Goal: Communication & Community: Answer question/provide support

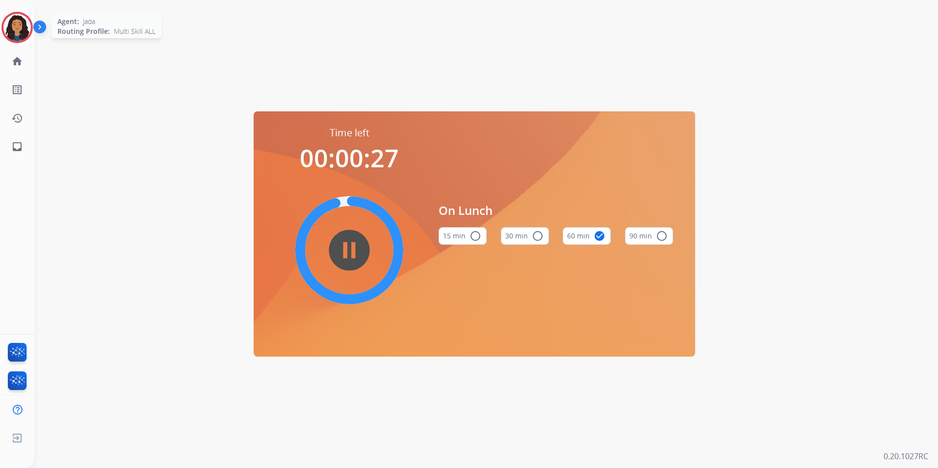
click at [5, 31] on img at bounding box center [16, 27] width 27 height 27
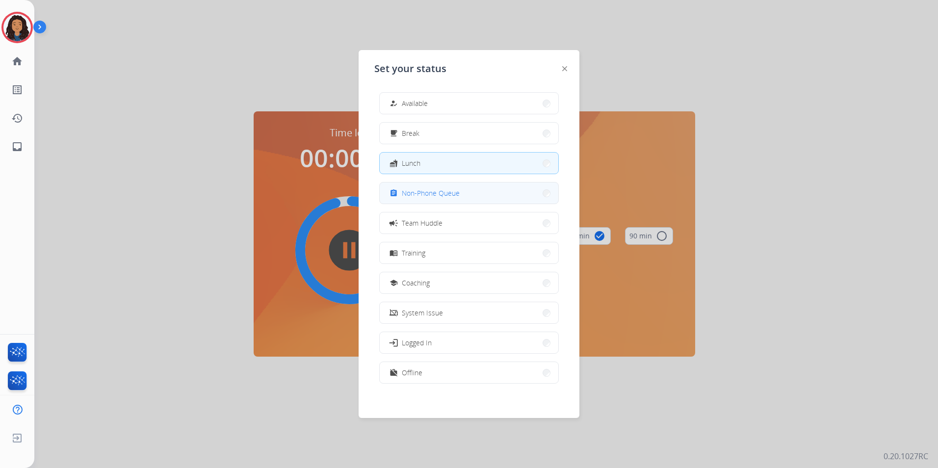
click at [463, 190] on button "assignment Non-Phone Queue" at bounding box center [469, 193] width 179 height 21
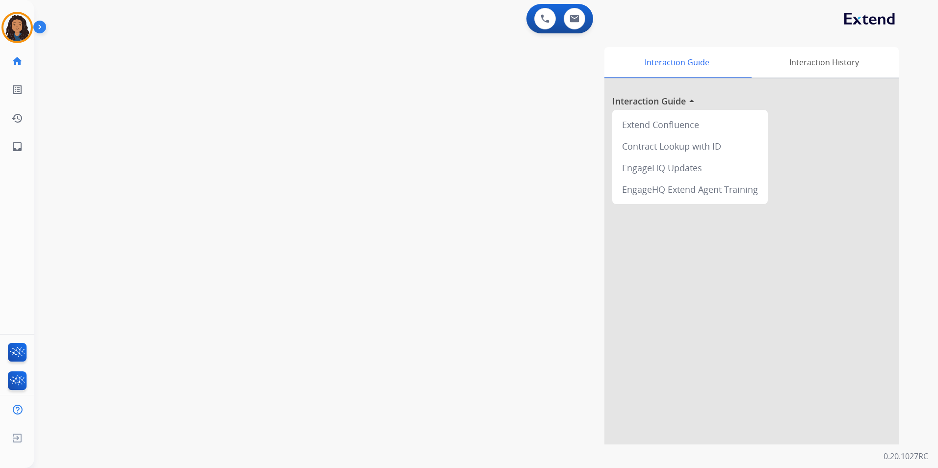
drag, startPoint x: 15, startPoint y: 22, endPoint x: 44, endPoint y: 28, distance: 30.1
click at [15, 22] on img at bounding box center [16, 27] width 27 height 27
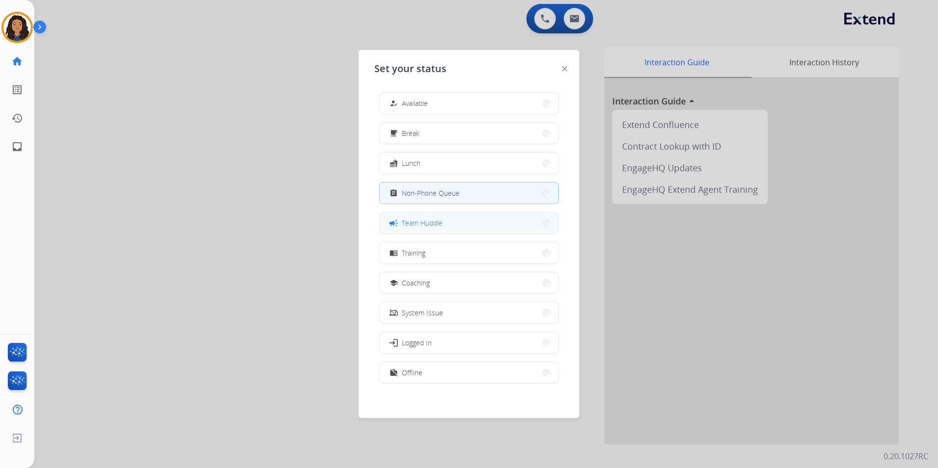
click at [450, 223] on button "campaign Team Huddle" at bounding box center [469, 223] width 179 height 21
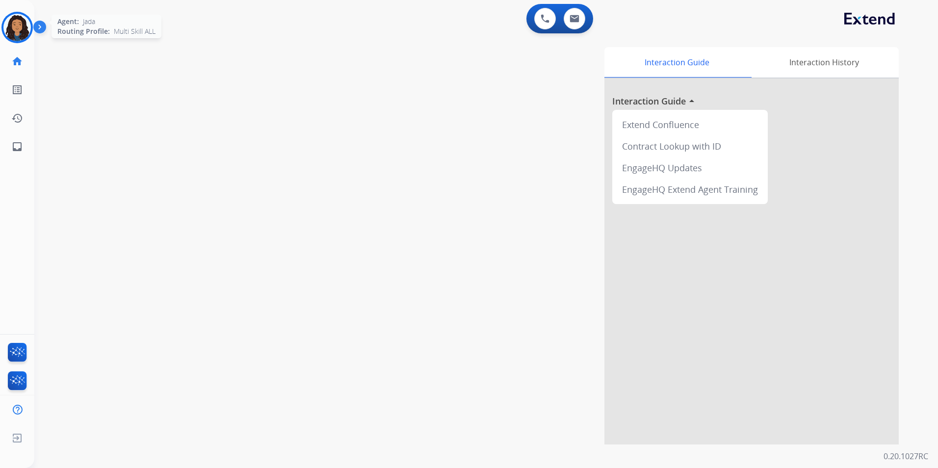
click at [23, 33] on img at bounding box center [16, 27] width 27 height 27
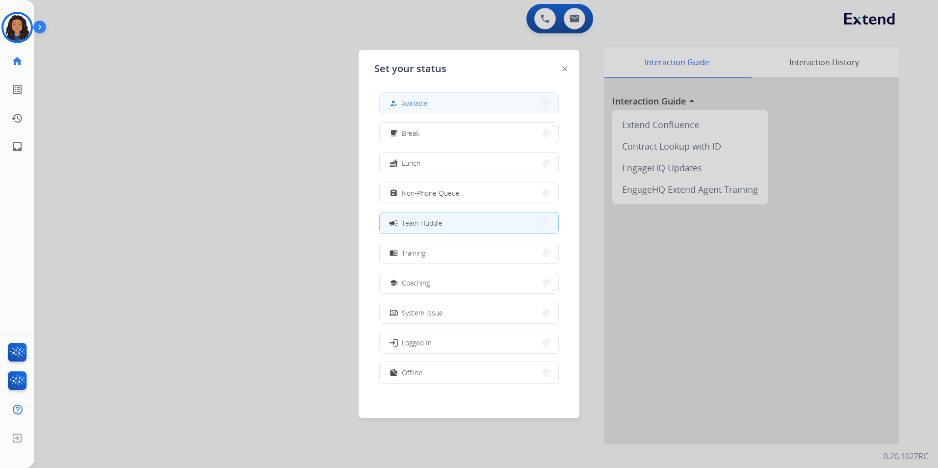
click at [430, 104] on button "how_to_reg Available" at bounding box center [469, 103] width 179 height 21
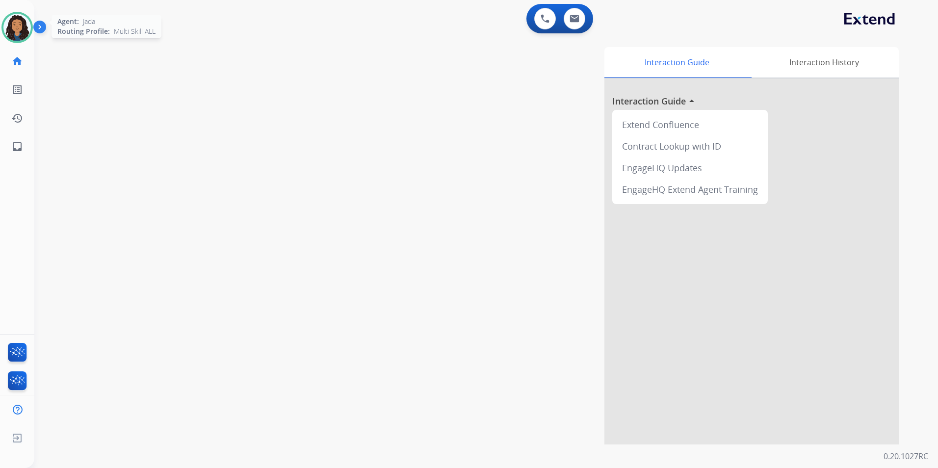
click at [23, 30] on img at bounding box center [16, 27] width 27 height 27
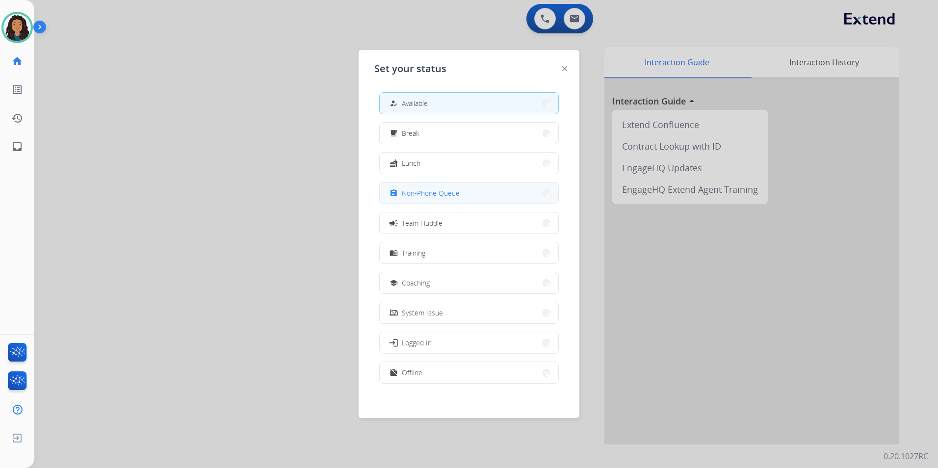
click at [450, 196] on span "Non-Phone Queue" at bounding box center [431, 193] width 58 height 10
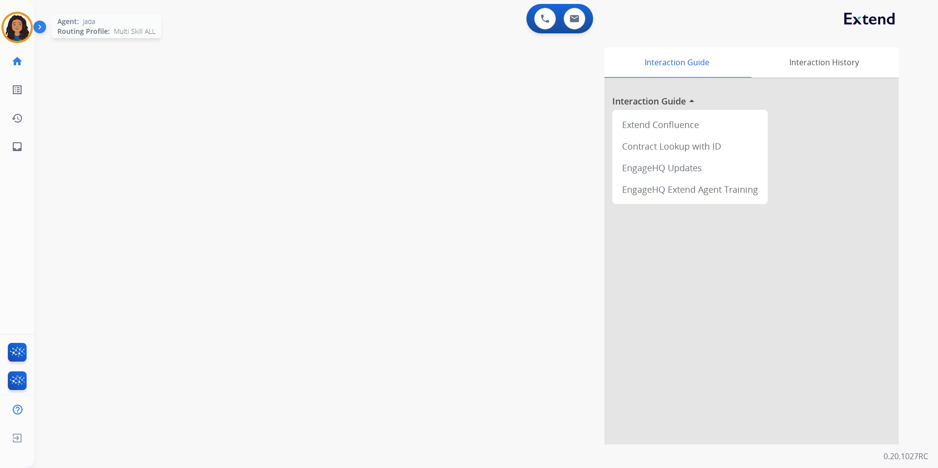
click at [9, 31] on img at bounding box center [16, 27] width 27 height 27
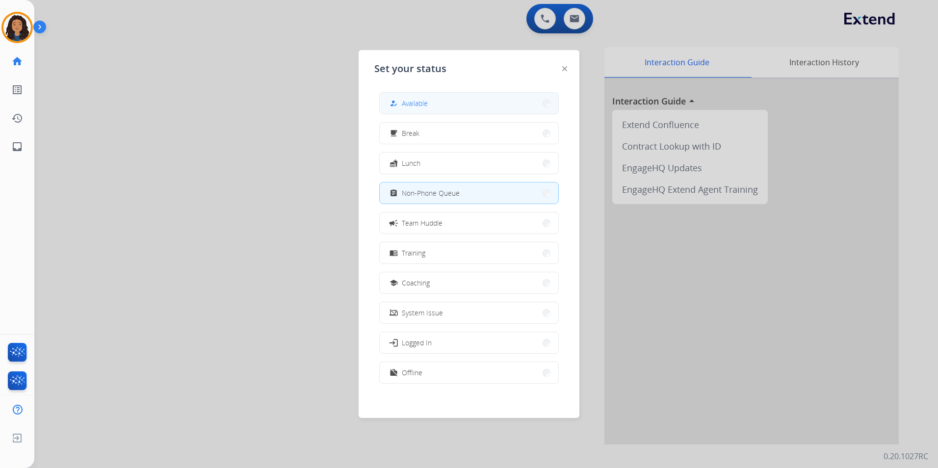
click at [410, 104] on span "Available" at bounding box center [415, 103] width 26 height 10
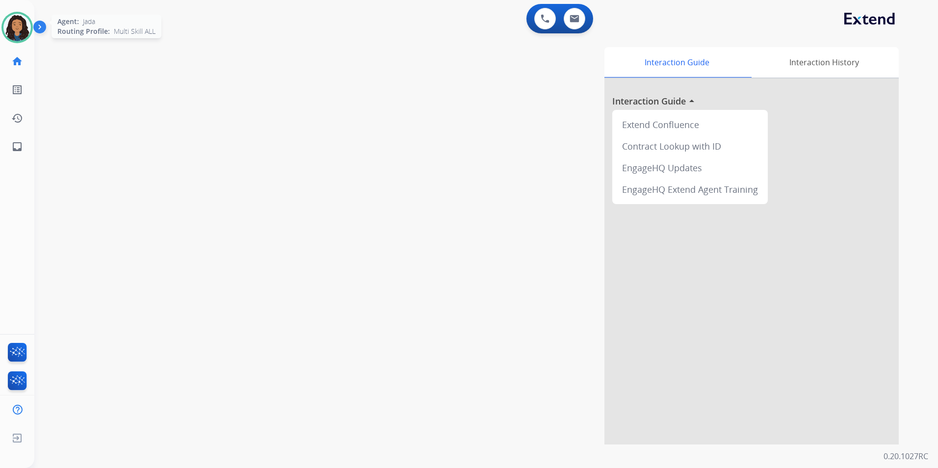
click at [13, 17] on img at bounding box center [16, 27] width 27 height 27
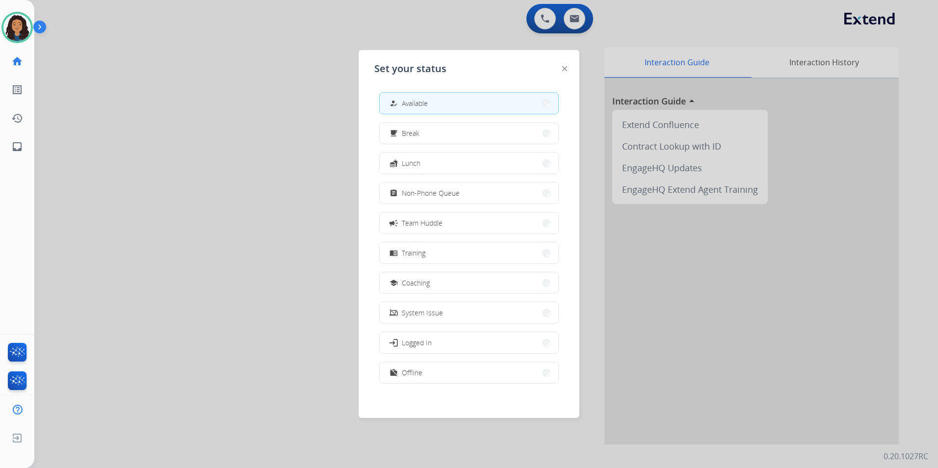
click at [120, 49] on div at bounding box center [469, 234] width 938 height 468
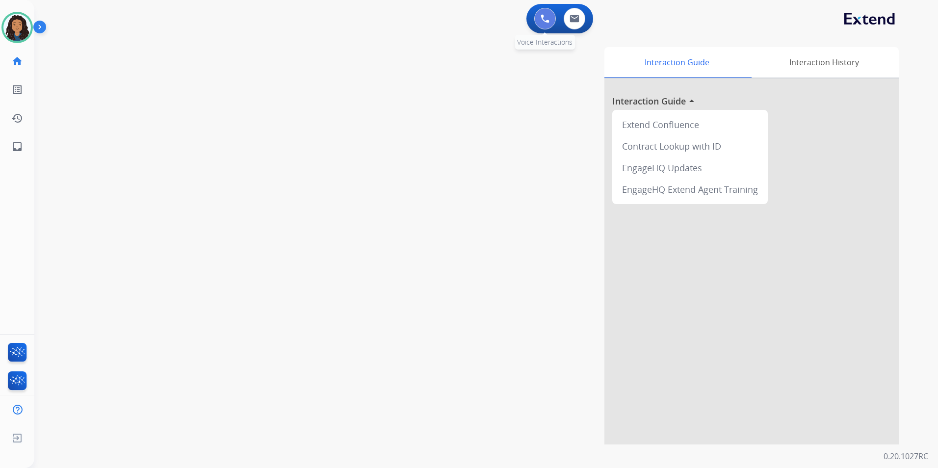
click at [547, 19] on img at bounding box center [545, 18] width 9 height 9
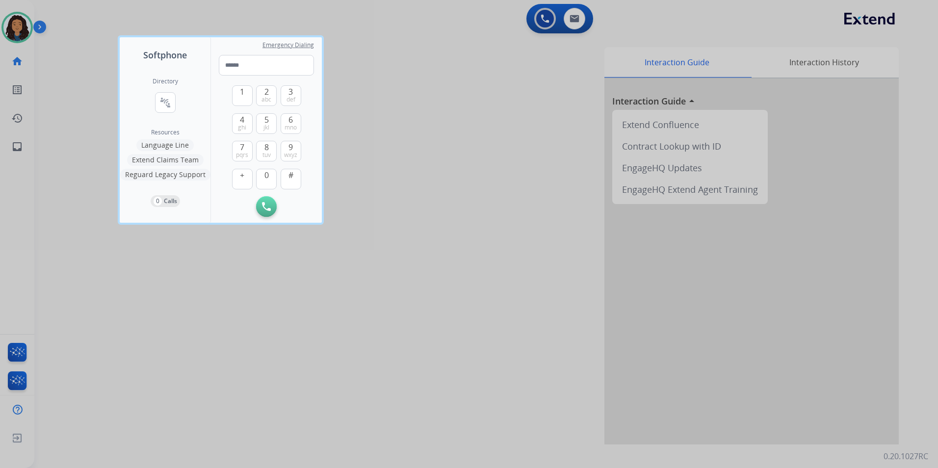
drag, startPoint x: 146, startPoint y: 107, endPoint x: 157, endPoint y: 106, distance: 10.4
click at [147, 107] on div "Directory connect_without_contact Resource Directory Resources Language Line Ex…" at bounding box center [165, 142] width 91 height 161
drag, startPoint x: 158, startPoint y: 106, endPoint x: 167, endPoint y: 104, distance: 9.5
click at [164, 105] on button "connect_without_contact Resource Directory" at bounding box center [165, 102] width 21 height 21
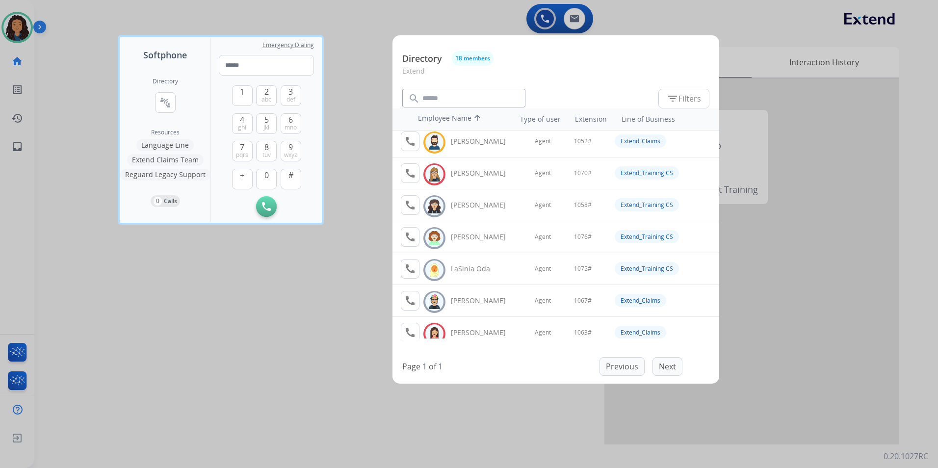
scroll to position [374, 0]
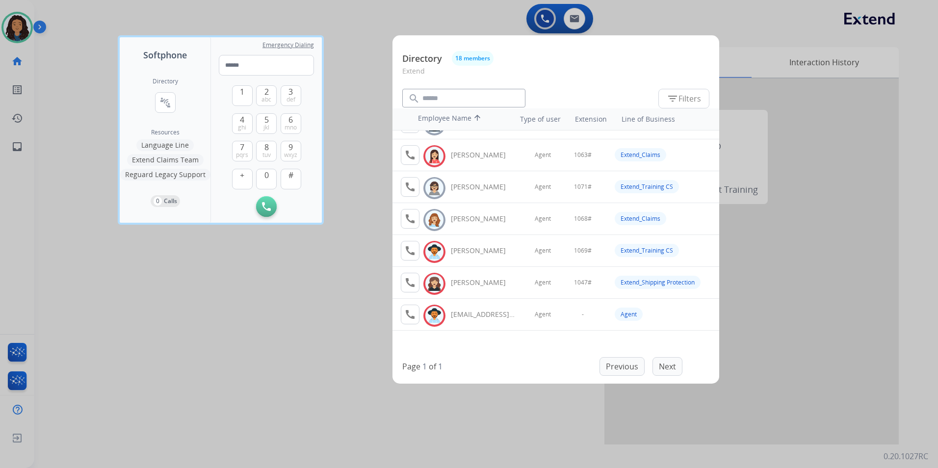
click at [317, 289] on div at bounding box center [469, 234] width 938 height 468
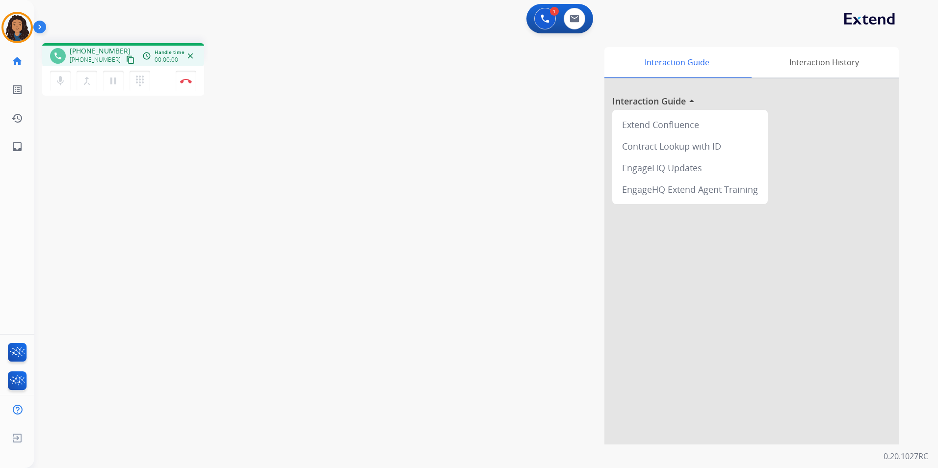
click at [126, 59] on mat-icon "content_copy" at bounding box center [130, 59] width 9 height 9
click at [548, 15] on img at bounding box center [545, 18] width 9 height 9
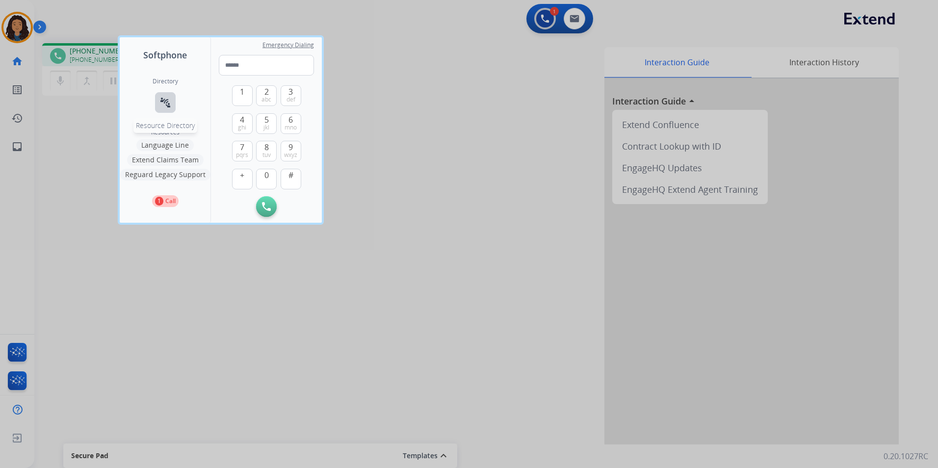
click at [166, 101] on mat-icon "connect_without_contact" at bounding box center [166, 103] width 12 height 12
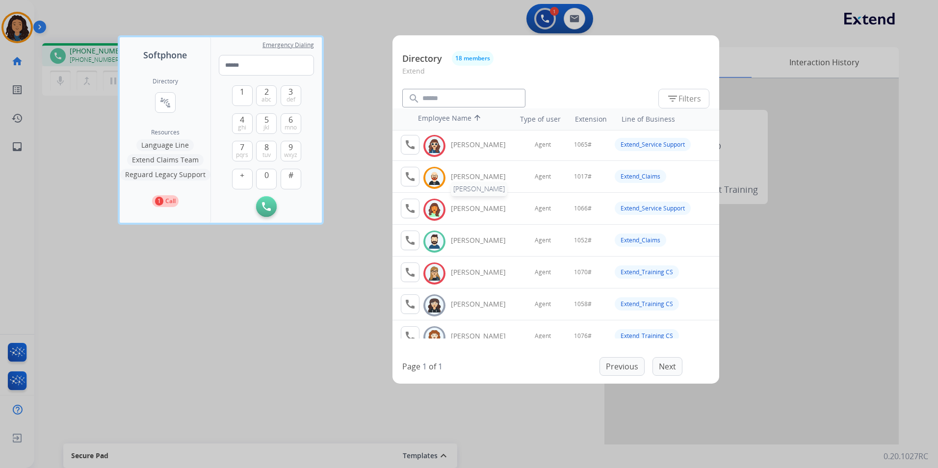
scroll to position [98, 0]
click at [353, 284] on div at bounding box center [469, 234] width 938 height 468
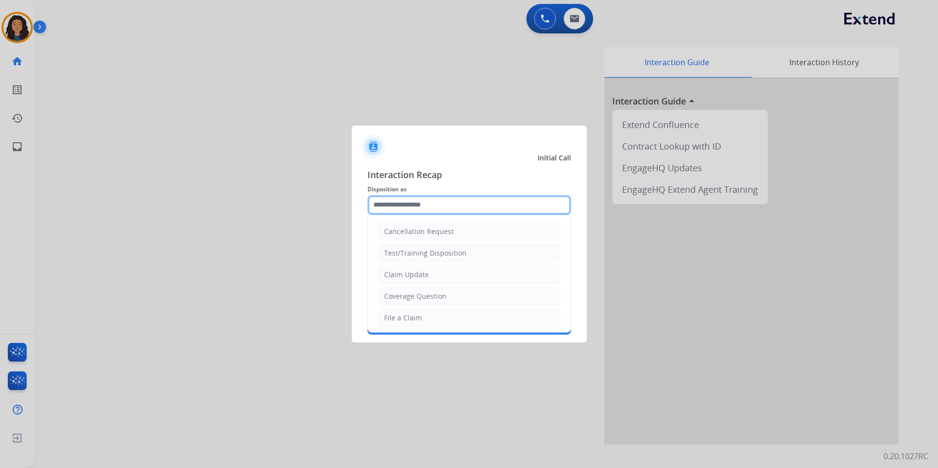
click at [458, 211] on input "text" at bounding box center [470, 205] width 204 height 20
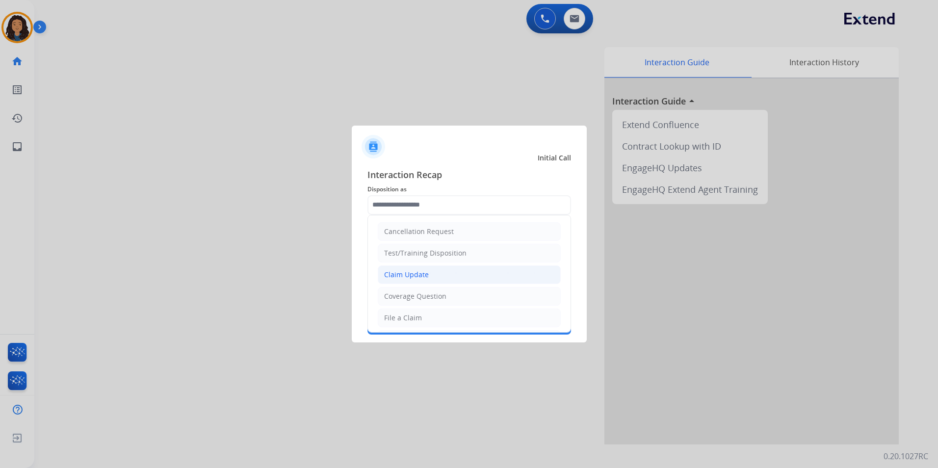
click at [410, 269] on li "Claim Update" at bounding box center [469, 275] width 183 height 19
type input "**********"
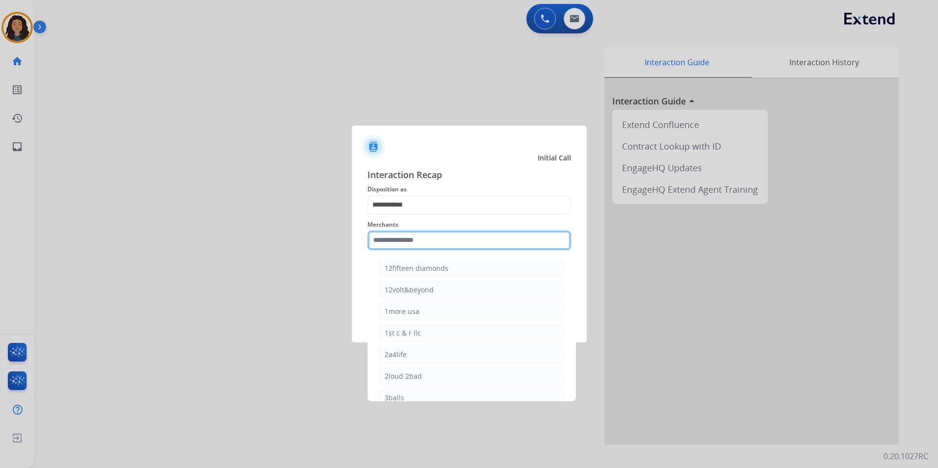
click at [435, 244] on input "text" at bounding box center [470, 241] width 204 height 20
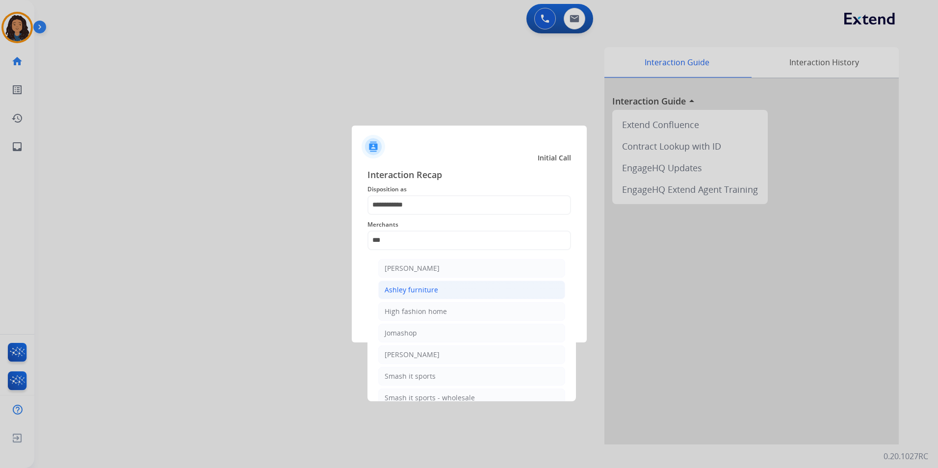
click at [492, 290] on li "Ashley furniture" at bounding box center [471, 290] width 187 height 19
type input "**********"
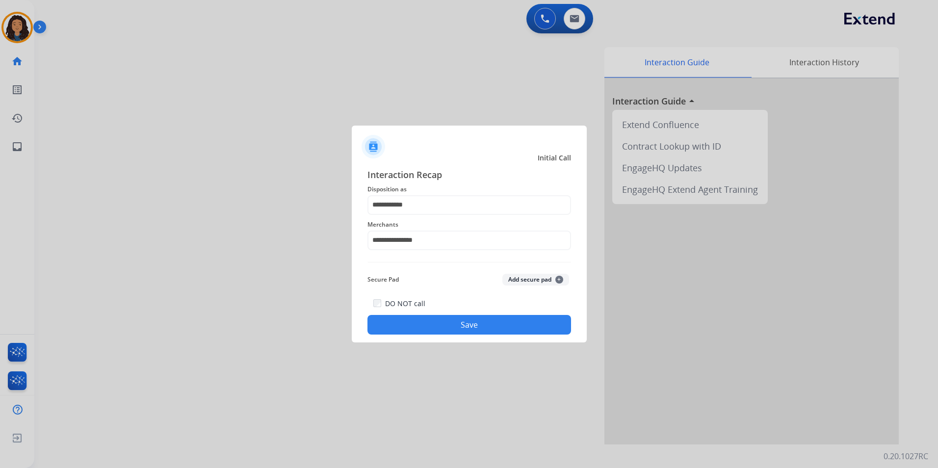
drag, startPoint x: 471, startPoint y: 309, endPoint x: 471, endPoint y: 318, distance: 8.3
click at [471, 318] on div "DO NOT call Save" at bounding box center [470, 315] width 204 height 37
click at [465, 329] on button "Save" at bounding box center [470, 325] width 204 height 20
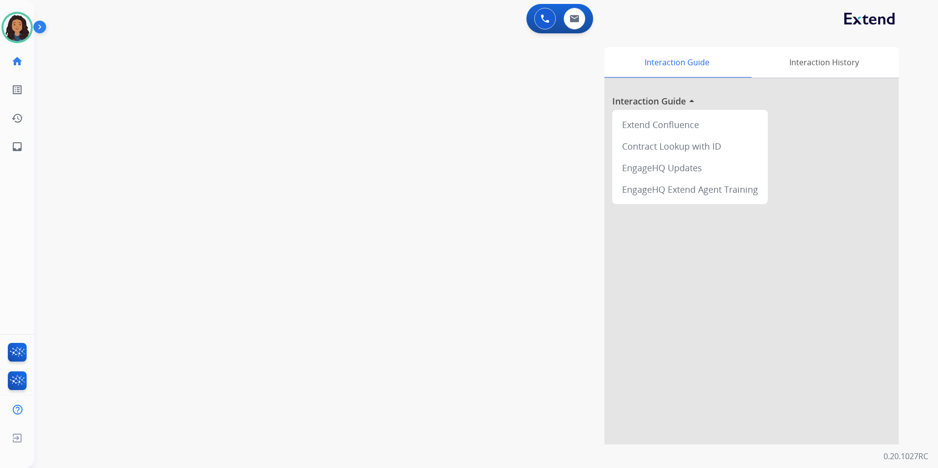
click at [592, 15] on div "0 Voice Interactions 0 Email Interactions" at bounding box center [560, 18] width 67 height 29
click at [584, 15] on button at bounding box center [575, 19] width 22 height 22
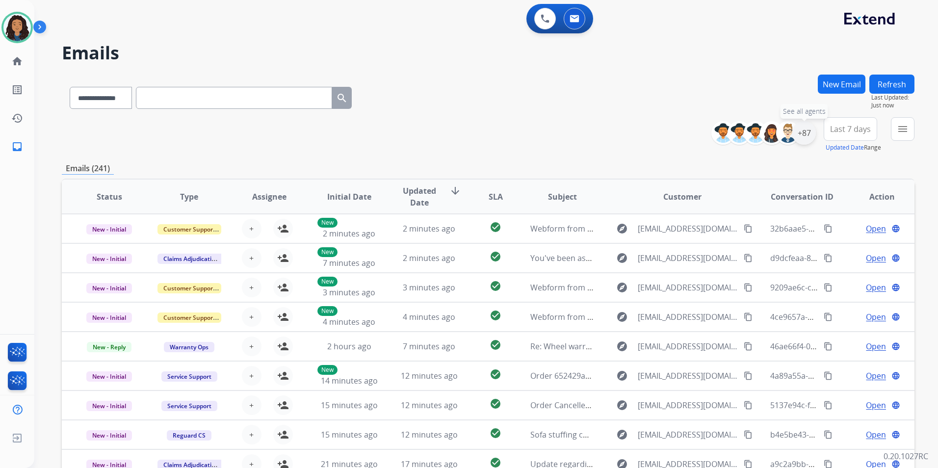
click at [799, 139] on div "+87" at bounding box center [805, 133] width 24 height 24
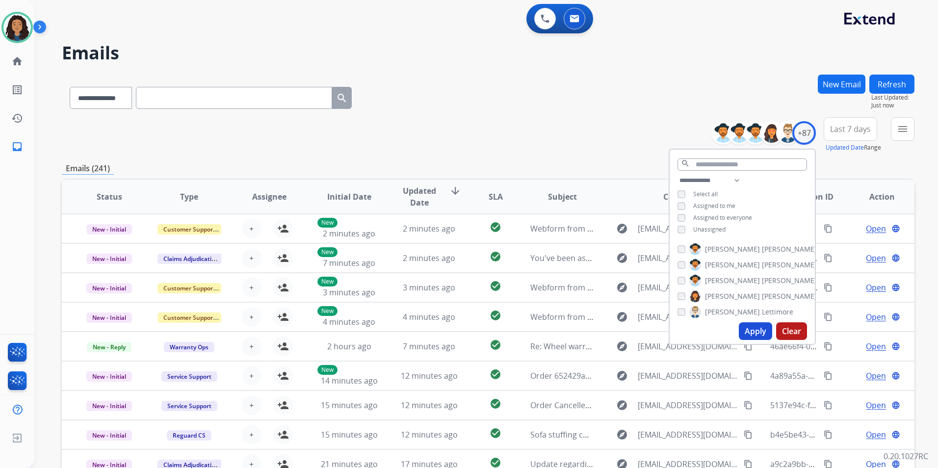
click at [717, 227] on span "Unassigned" at bounding box center [709, 229] width 32 height 8
click at [758, 333] on button "Apply" at bounding box center [755, 331] width 33 height 18
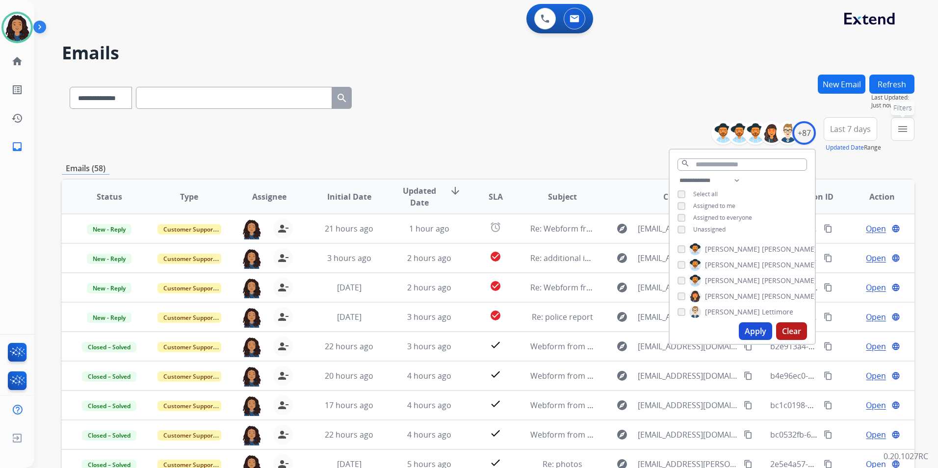
click at [909, 132] on button "menu Filters" at bounding box center [903, 129] width 24 height 24
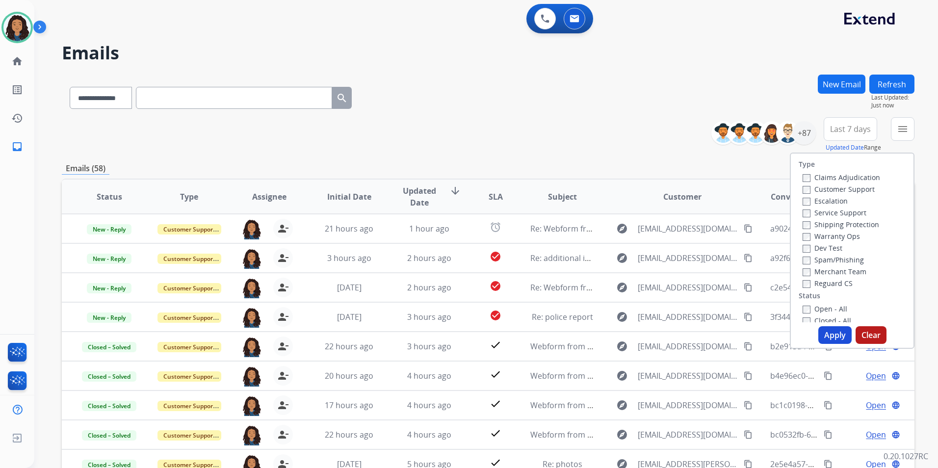
drag, startPoint x: 860, startPoint y: 188, endPoint x: 875, endPoint y: 228, distance: 42.2
click at [860, 188] on label "Customer Support" at bounding box center [839, 189] width 72 height 9
click at [867, 223] on label "Shipping Protection" at bounding box center [841, 224] width 77 height 9
click at [828, 281] on label "Reguard CS" at bounding box center [828, 283] width 50 height 9
click at [828, 309] on label "Open - All" at bounding box center [825, 308] width 45 height 9
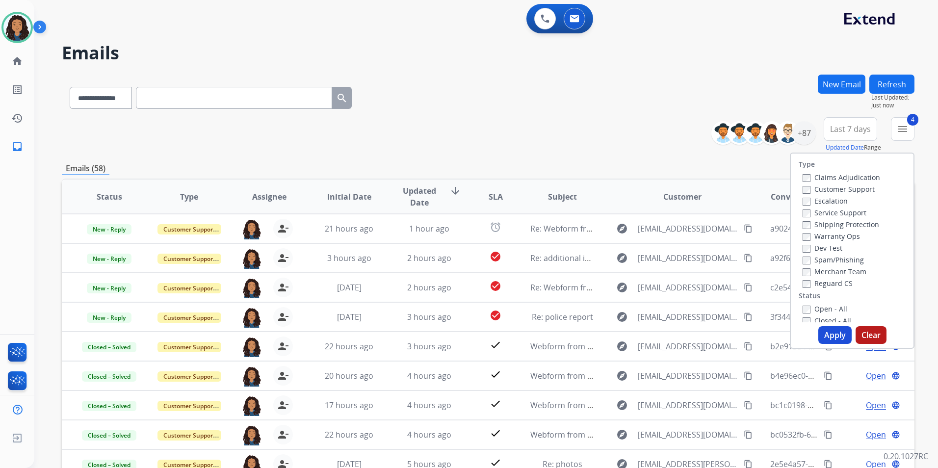
click at [834, 335] on button "Apply" at bounding box center [835, 335] width 33 height 18
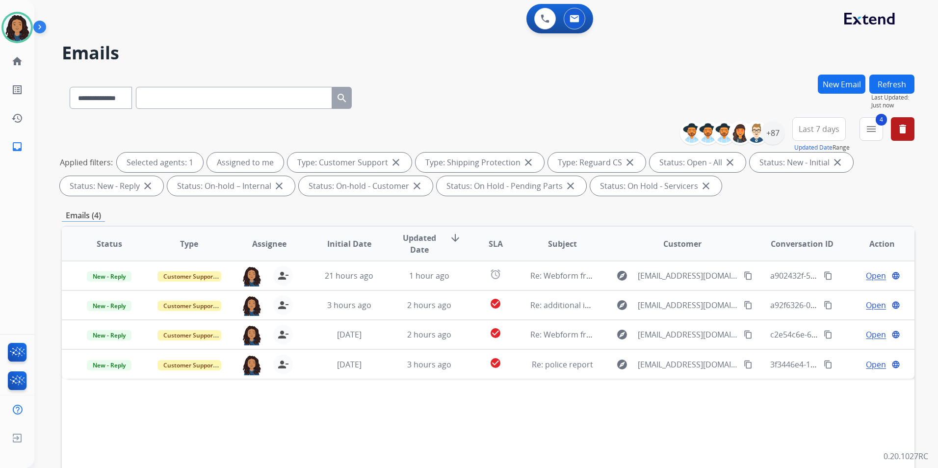
click at [836, 131] on span "Last 7 days" at bounding box center [819, 129] width 41 height 4
click at [810, 250] on div "Last 90 days" at bounding box center [816, 248] width 54 height 15
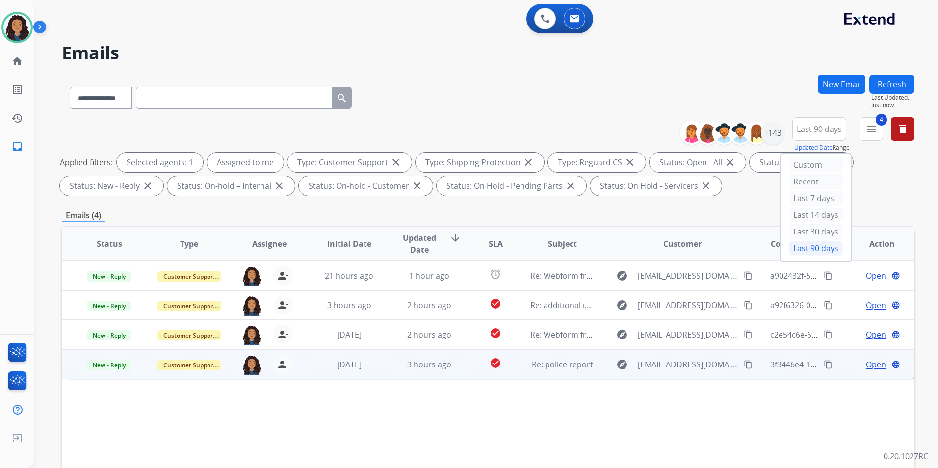
click at [872, 368] on span "Open" at bounding box center [876, 365] width 20 height 12
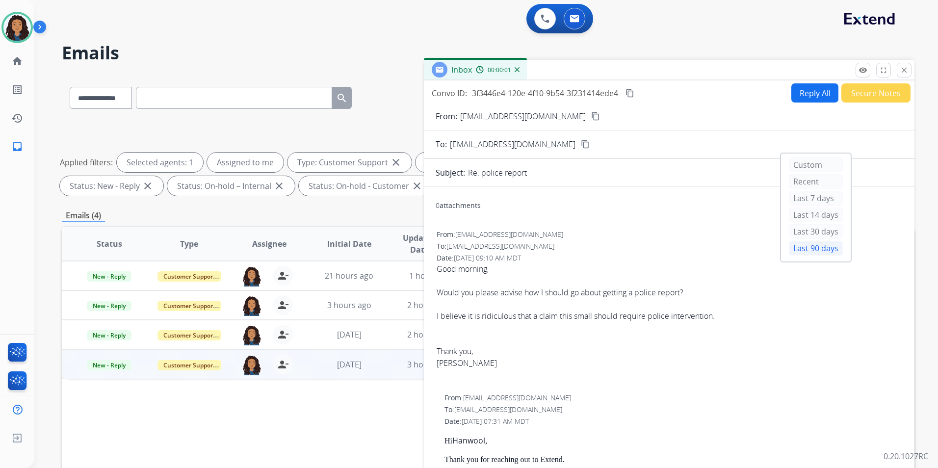
click at [638, 43] on div "**********" at bounding box center [474, 269] width 880 height 468
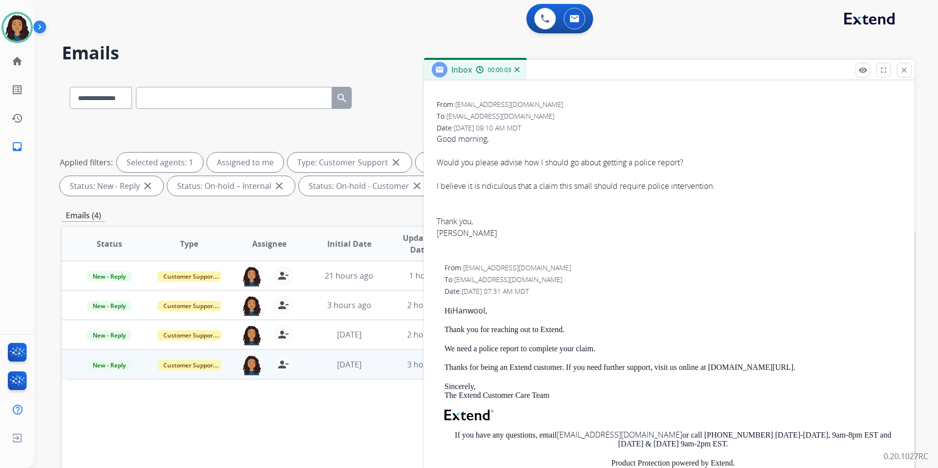
scroll to position [147, 0]
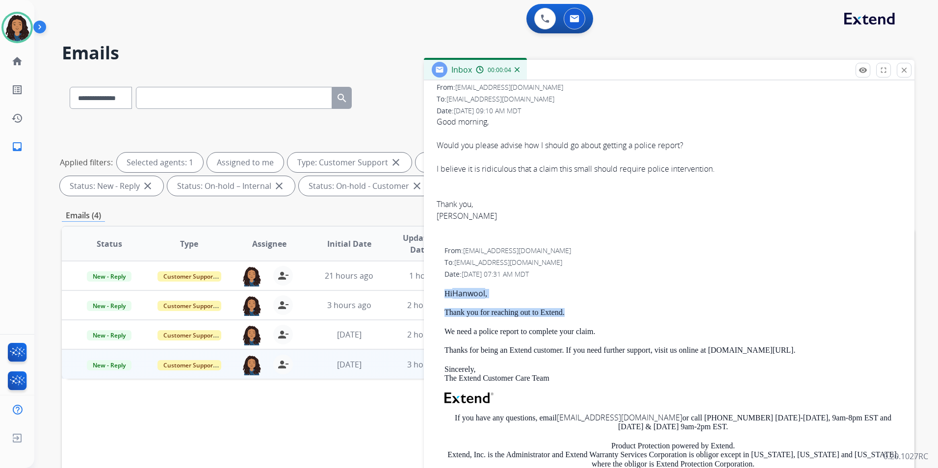
drag, startPoint x: 482, startPoint y: 290, endPoint x: 596, endPoint y: 309, distance: 115.5
click at [596, 309] on div "From: [EMAIL_ADDRESS][DOMAIN_NAME] To: [EMAIL_ADDRESS][DOMAIN_NAME] Date: [DATE…" at bounding box center [669, 392] width 467 height 295
drag, startPoint x: 596, startPoint y: 309, endPoint x: 564, endPoint y: 312, distance: 32.5
copy div "Hi [PERSON_NAME] , Thank you for reaching out to Extend."
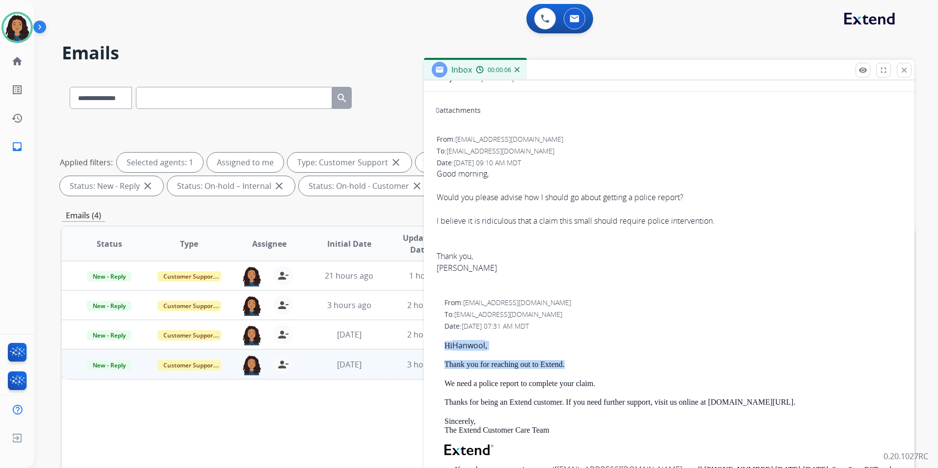
scroll to position [0, 0]
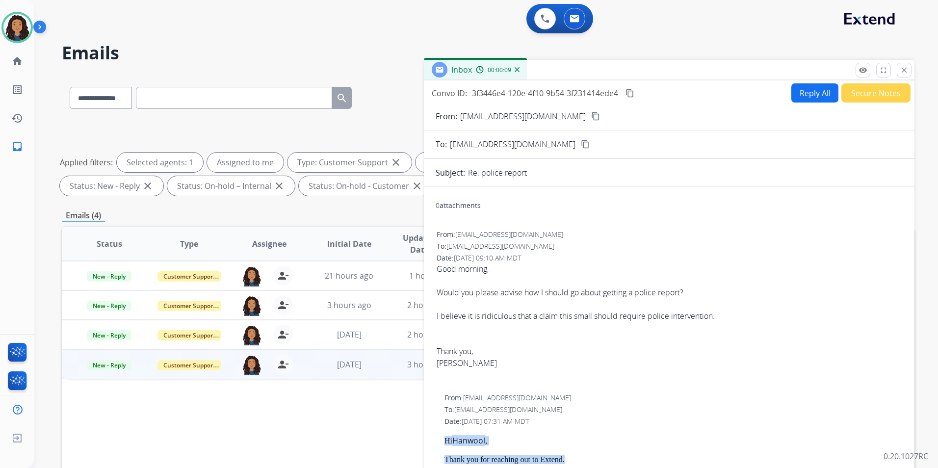
click at [795, 94] on button "Reply All" at bounding box center [815, 92] width 47 height 19
select select "**********"
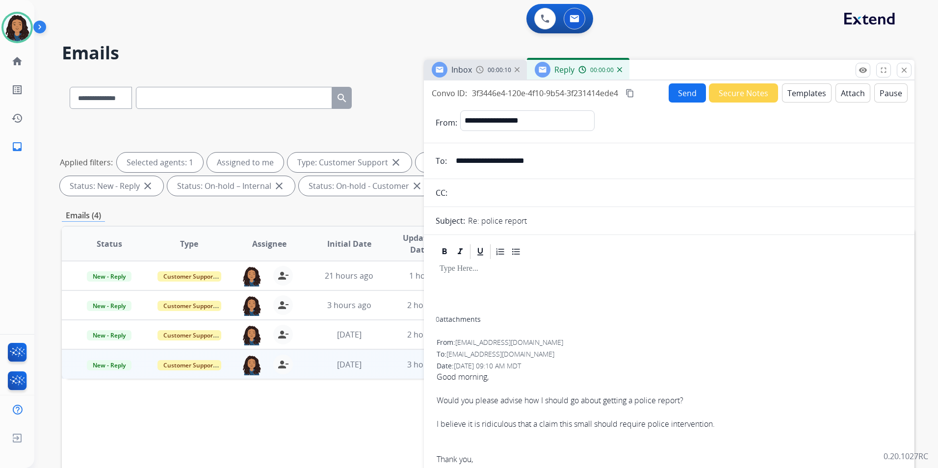
click at [795, 94] on button "Templates" at bounding box center [807, 92] width 50 height 19
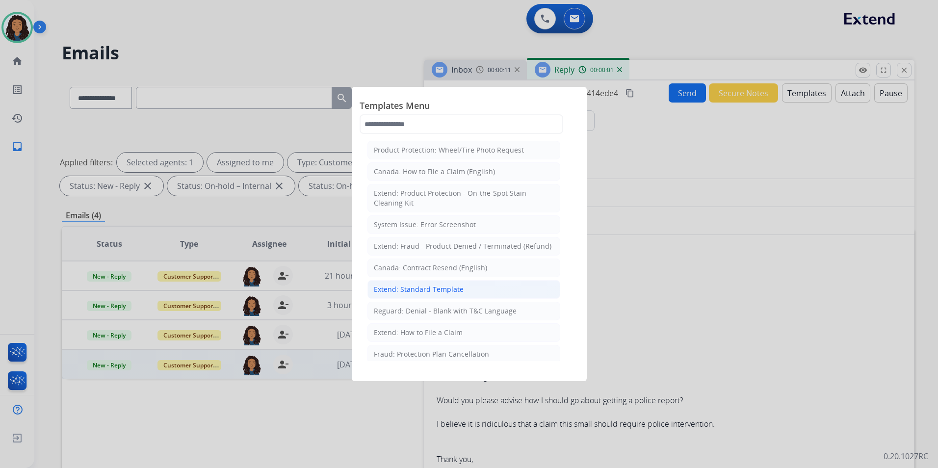
click at [427, 286] on div "Extend: Standard Template" at bounding box center [419, 290] width 90 height 10
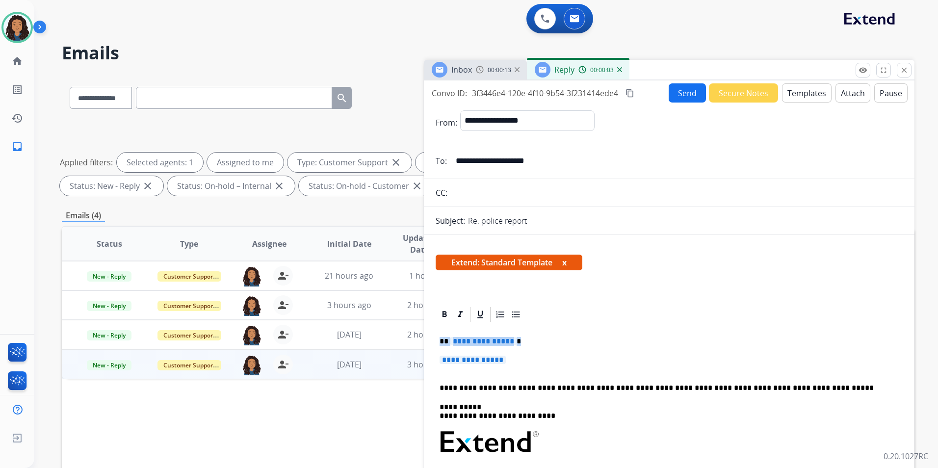
drag, startPoint x: 462, startPoint y: 337, endPoint x: 528, endPoint y: 358, distance: 68.6
click at [528, 358] on div "**********" at bounding box center [669, 471] width 467 height 296
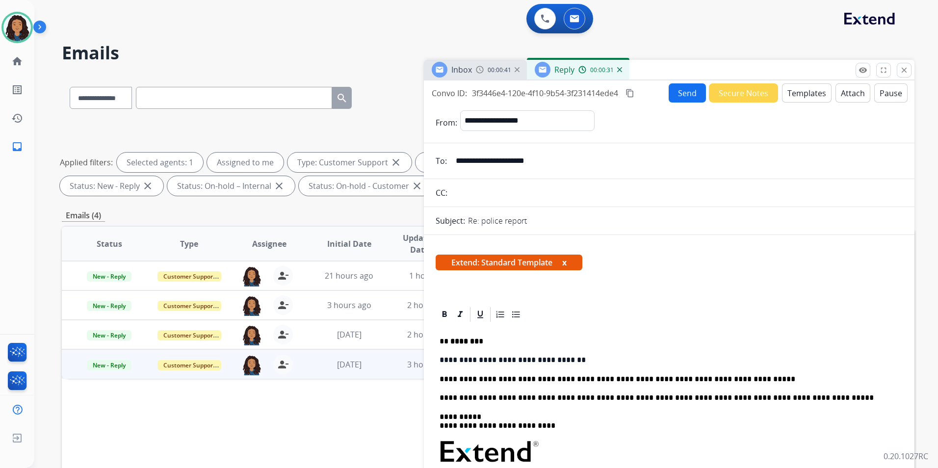
click at [681, 94] on button "Send" at bounding box center [687, 92] width 37 height 19
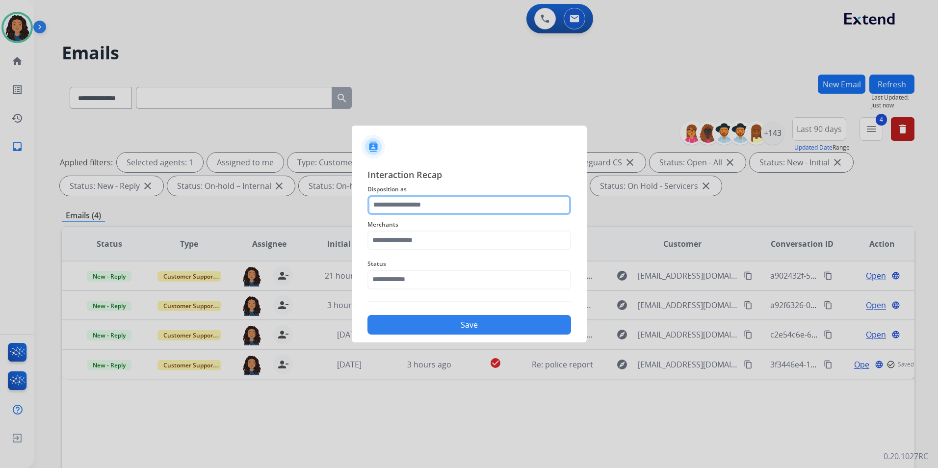
click at [466, 202] on input "text" at bounding box center [470, 205] width 204 height 20
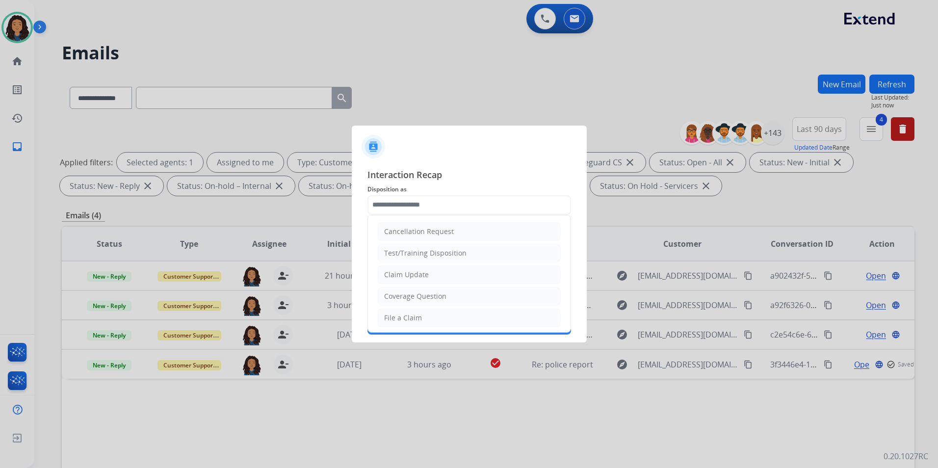
drag, startPoint x: 440, startPoint y: 275, endPoint x: 434, endPoint y: 253, distance: 22.7
click at [439, 275] on li "Claim Update" at bounding box center [469, 275] width 183 height 19
type input "**********"
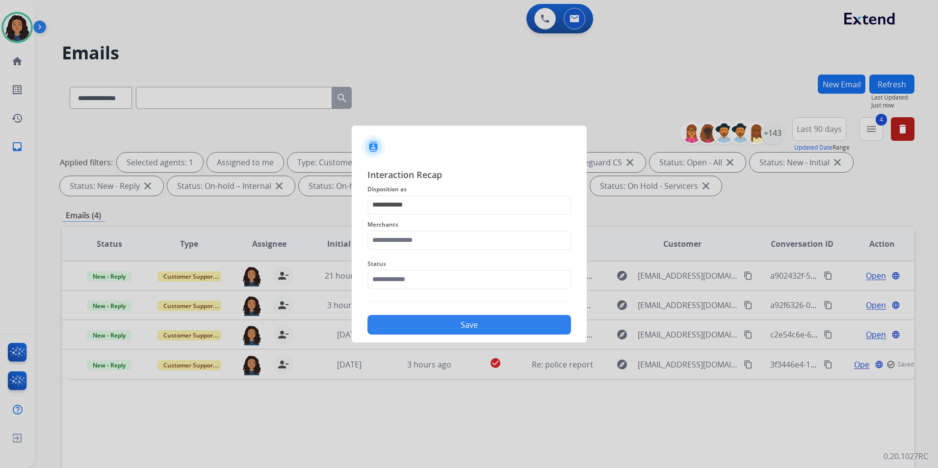
click at [434, 252] on div "Merchants" at bounding box center [470, 234] width 204 height 39
click at [435, 241] on input "text" at bounding box center [470, 241] width 204 height 20
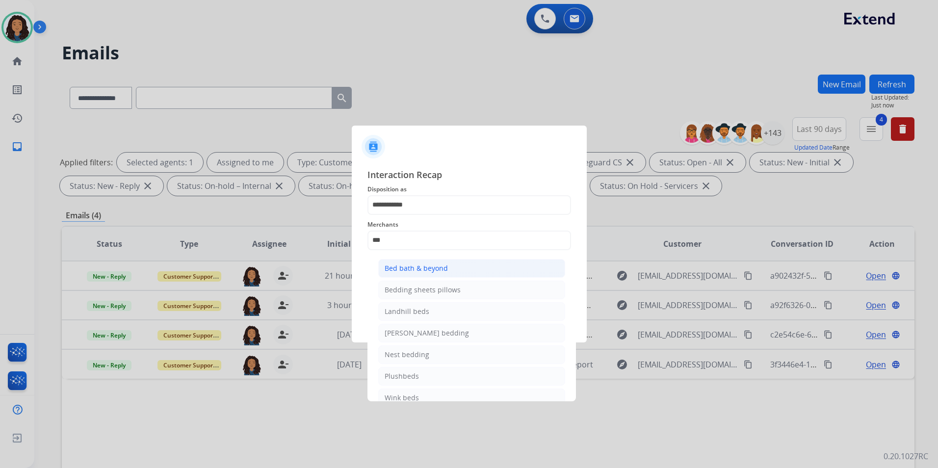
click at [453, 267] on li "Bed bath & beyond" at bounding box center [471, 268] width 187 height 19
type input "**********"
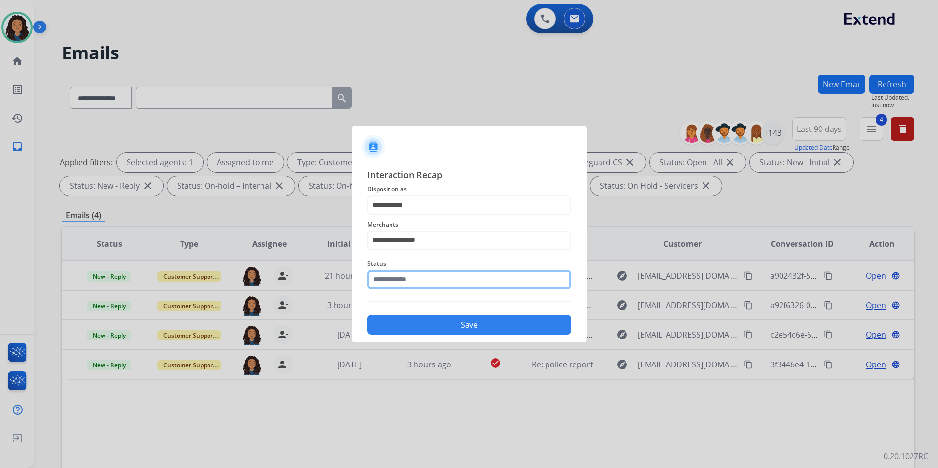
drag, startPoint x: 445, startPoint y: 281, endPoint x: 440, endPoint y: 290, distance: 10.1
click at [443, 281] on input "text" at bounding box center [470, 280] width 204 height 20
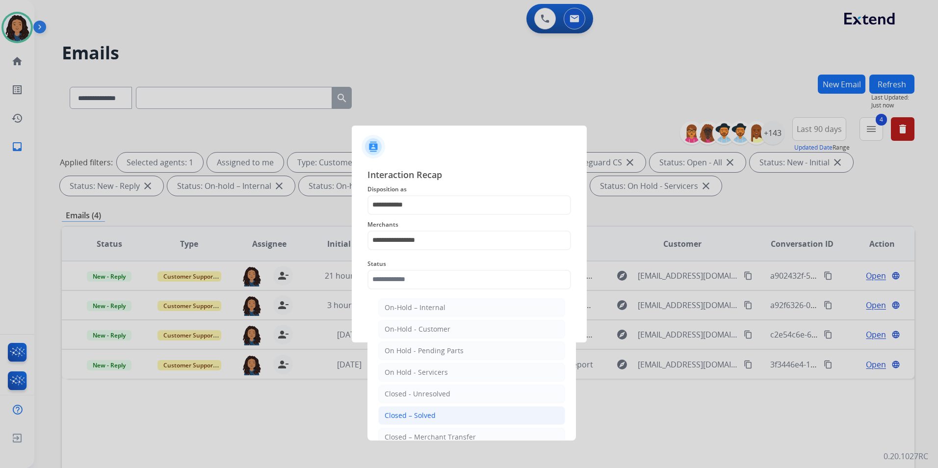
click at [416, 419] on div "Closed – Solved" at bounding box center [410, 416] width 51 height 10
type input "**********"
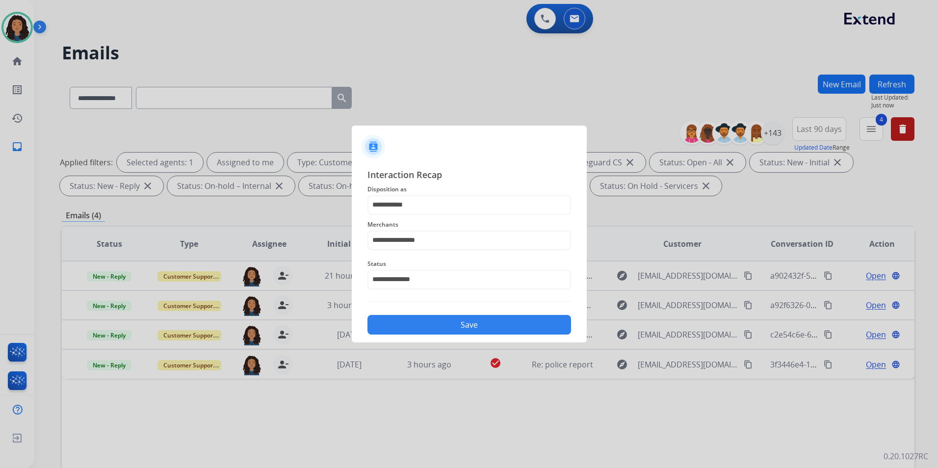
drag, startPoint x: 475, startPoint y: 328, endPoint x: 519, endPoint y: 322, distance: 44.6
click at [476, 328] on button "Save" at bounding box center [470, 325] width 204 height 20
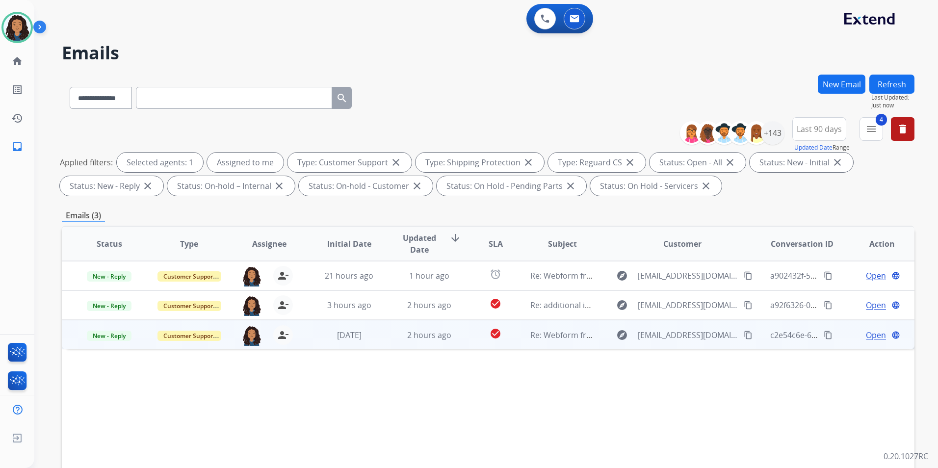
click at [873, 337] on span "Open" at bounding box center [876, 335] width 20 height 12
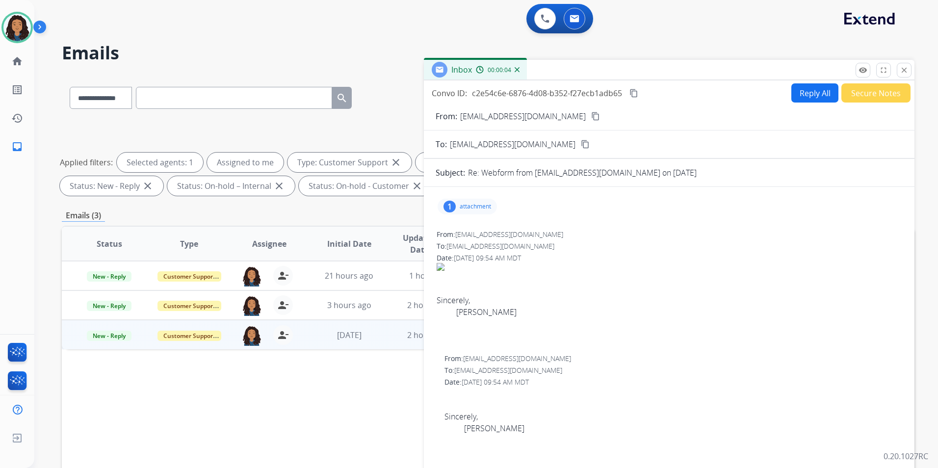
click at [459, 208] on div "1 attachment" at bounding box center [467, 207] width 59 height 16
click at [470, 239] on div at bounding box center [472, 233] width 49 height 34
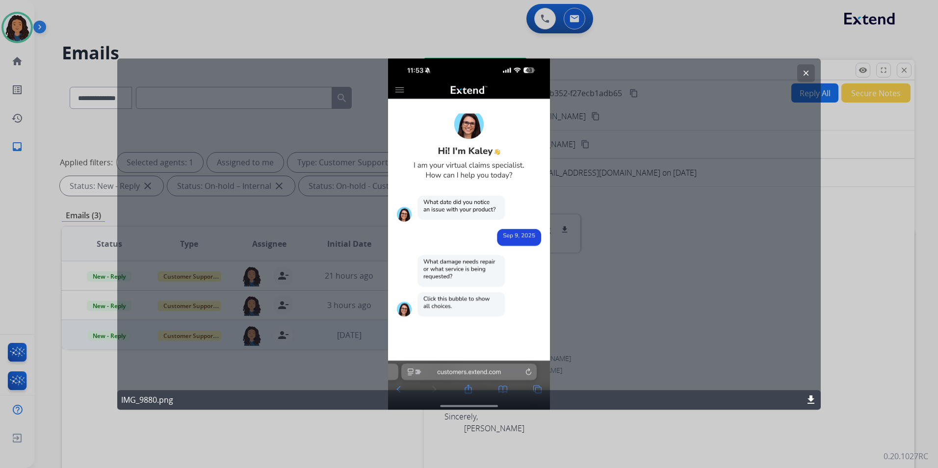
click at [810, 71] on mat-icon "clear" at bounding box center [806, 73] width 9 height 9
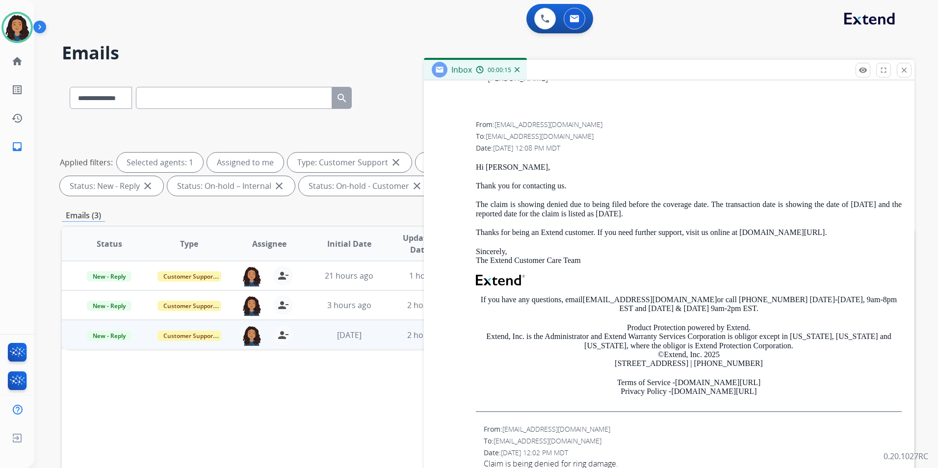
scroll to position [880, 0]
click at [905, 73] on mat-icon "close" at bounding box center [904, 70] width 9 height 9
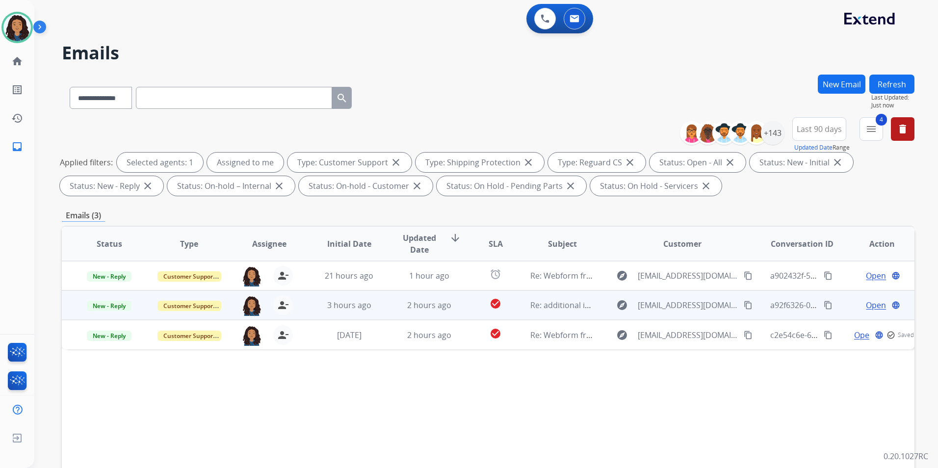
click at [866, 305] on span "Open" at bounding box center [876, 305] width 20 height 12
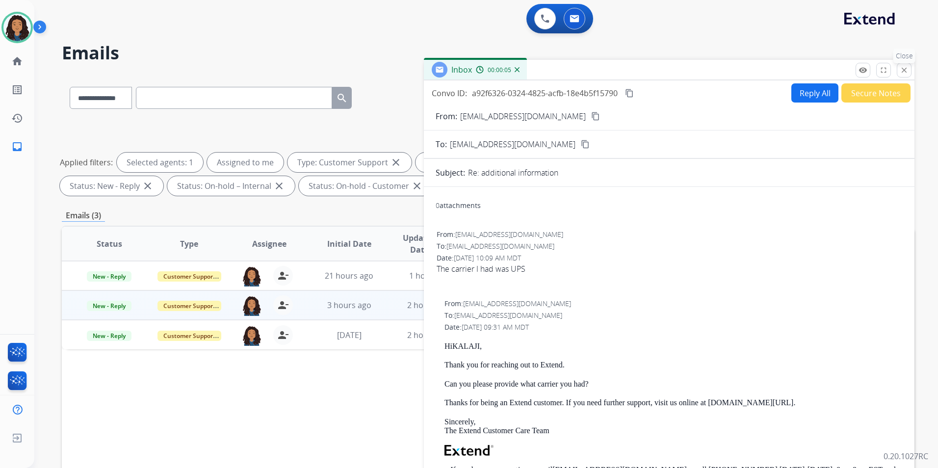
click at [903, 67] on mat-icon "close" at bounding box center [904, 70] width 9 height 9
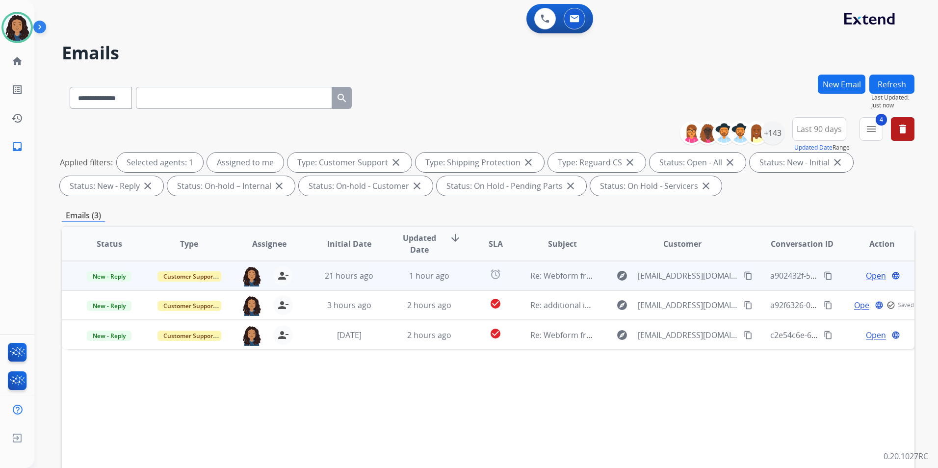
click at [871, 275] on span "Open" at bounding box center [876, 276] width 20 height 12
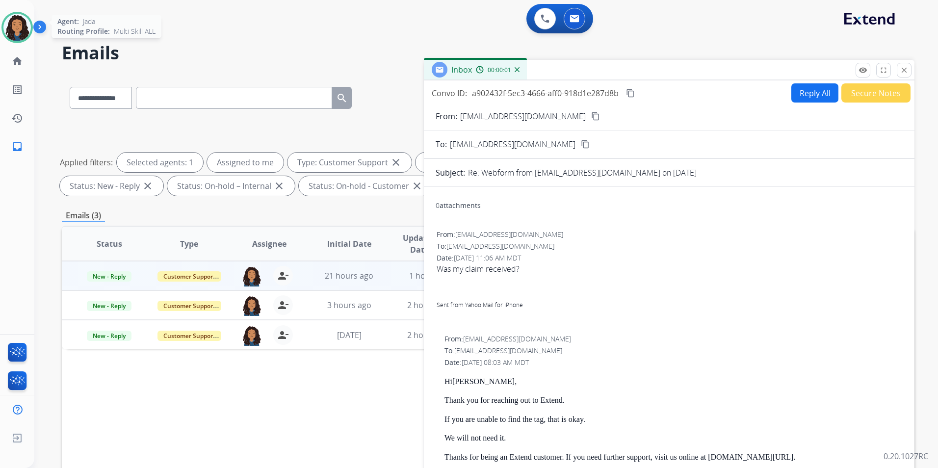
click at [8, 30] on img at bounding box center [16, 27] width 27 height 27
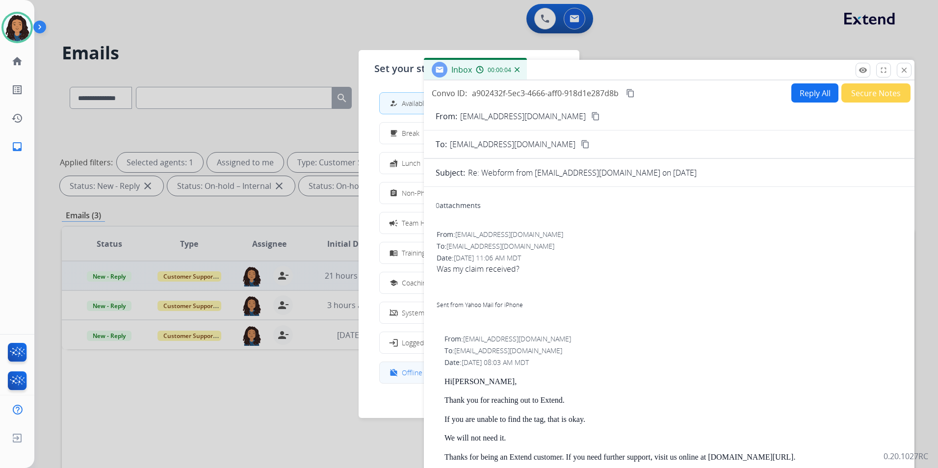
click at [400, 370] on div "work_off" at bounding box center [395, 373] width 14 height 12
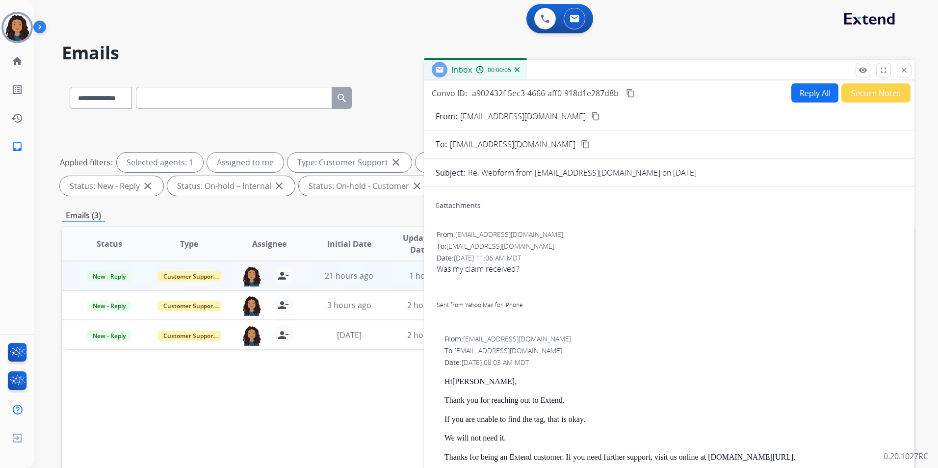
click at [713, 38] on div "**********" at bounding box center [474, 269] width 880 height 468
